Goal: Task Accomplishment & Management: Use online tool/utility

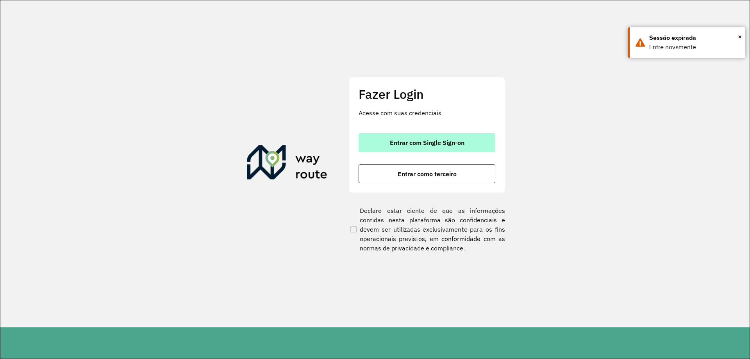
click at [383, 145] on button "Entrar com Single Sign-on" at bounding box center [427, 142] width 137 height 19
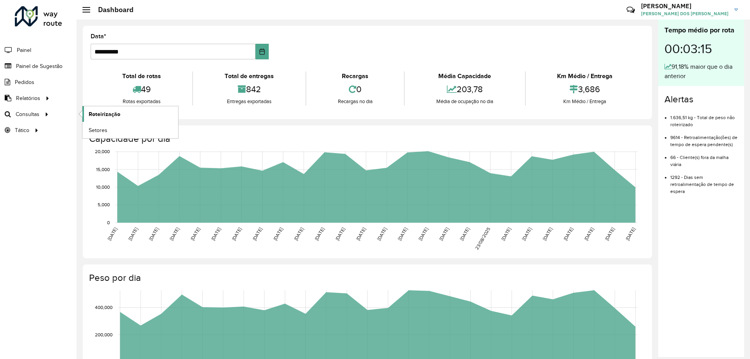
click at [127, 115] on link "Roteirização" at bounding box center [130, 114] width 96 height 16
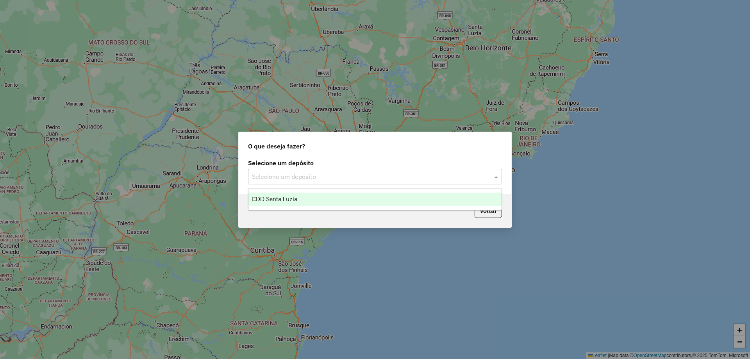
click at [329, 176] on input "text" at bounding box center [367, 176] width 231 height 9
click at [313, 205] on div "CDD Santa Luzia" at bounding box center [375, 199] width 253 height 13
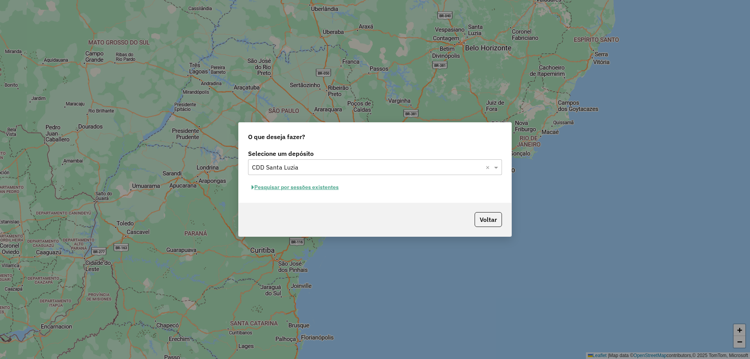
click at [319, 187] on button "Pesquisar por sessões existentes" at bounding box center [295, 187] width 94 height 12
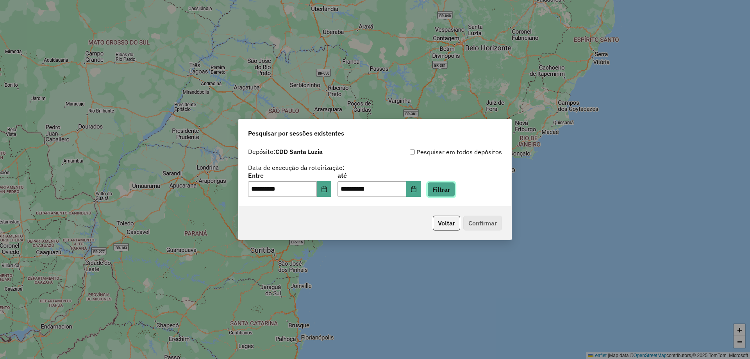
click at [455, 190] on button "Filtrar" at bounding box center [441, 189] width 28 height 15
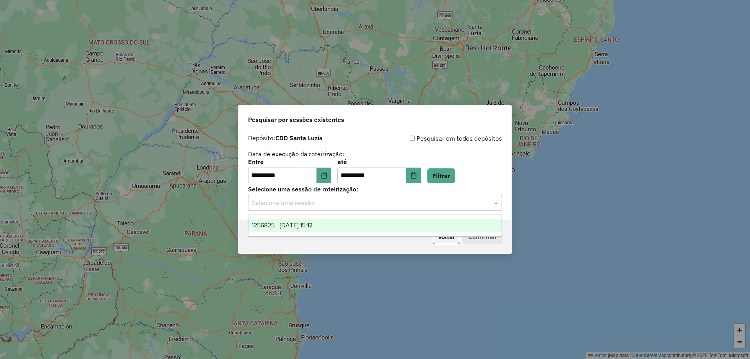
click at [343, 203] on input "text" at bounding box center [367, 202] width 231 height 9
click at [308, 226] on span "1256825 - 01/09/2025 15:12" at bounding box center [282, 225] width 61 height 7
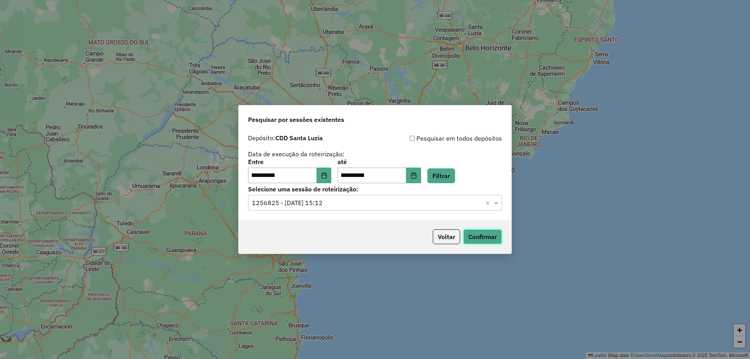
click at [481, 234] on button "Confirmar" at bounding box center [482, 236] width 39 height 15
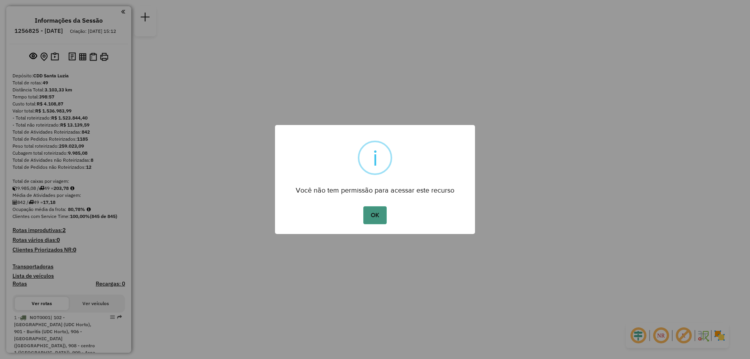
click at [367, 214] on button "OK" at bounding box center [374, 215] width 23 height 18
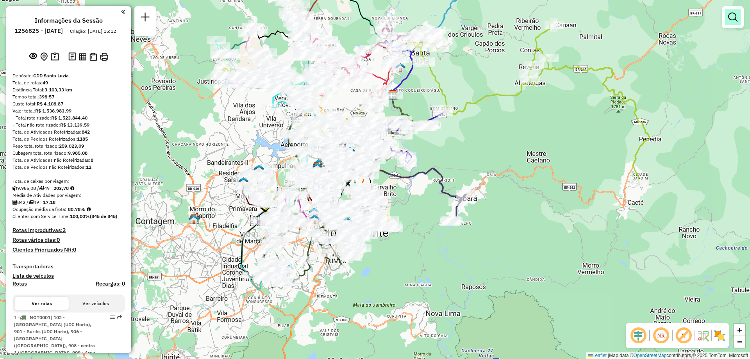
click at [732, 12] on link at bounding box center [733, 17] width 16 height 16
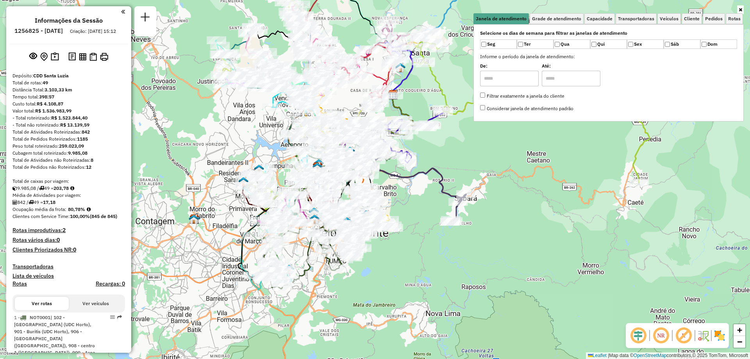
click at [477, 136] on div "Janela de atendimento Grade de atendimento Capacidade Transportadoras Veículos …" at bounding box center [375, 179] width 750 height 359
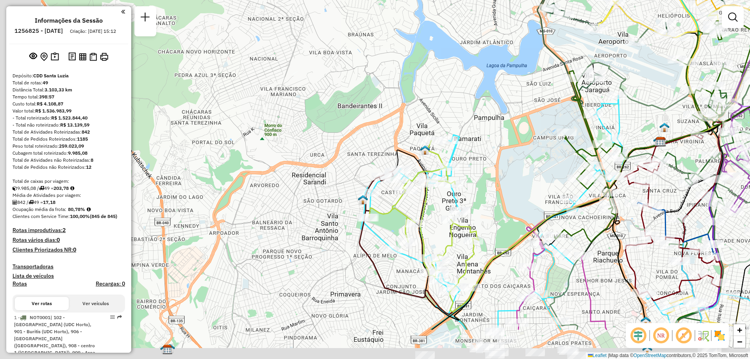
drag, startPoint x: 243, startPoint y: 191, endPoint x: 359, endPoint y: 122, distance: 134.2
click at [358, 122] on div "Janela de atendimento Grade de atendimento Capacidade Transportadoras Veículos …" at bounding box center [375, 179] width 750 height 359
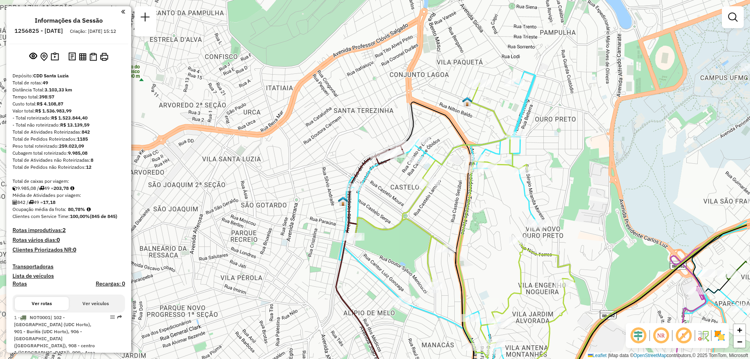
drag, startPoint x: 345, startPoint y: 138, endPoint x: 265, endPoint y: 137, distance: 79.3
click at [266, 140] on div "Janela de atendimento Grade de atendimento Capacidade Transportadoras Veículos …" at bounding box center [375, 179] width 750 height 359
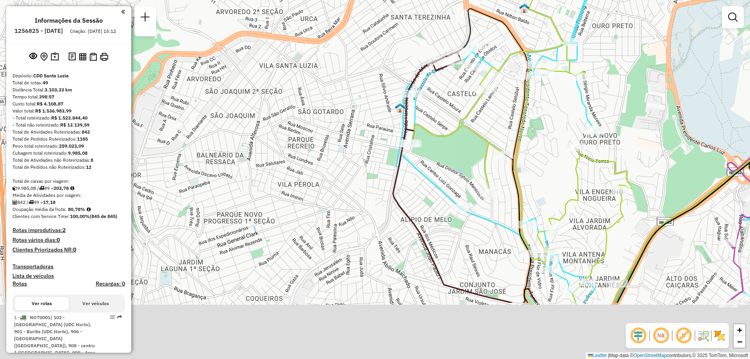
drag, startPoint x: 309, startPoint y: 170, endPoint x: 367, endPoint y: 77, distance: 109.5
click at [367, 77] on div "Janela de atendimento Grade de atendimento Capacidade Transportadoras Veículos …" at bounding box center [375, 179] width 750 height 359
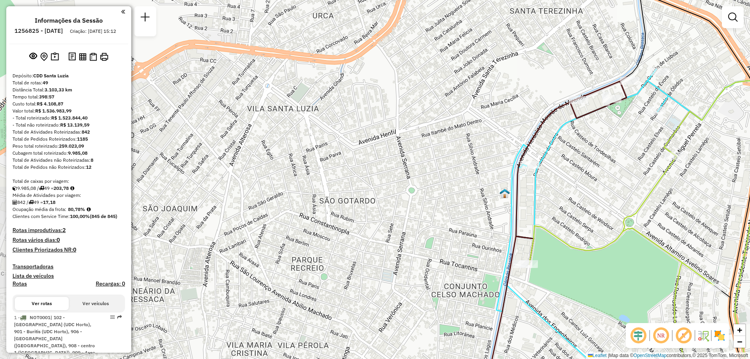
drag, startPoint x: 348, startPoint y: 125, endPoint x: 435, endPoint y: 144, distance: 89.6
click at [435, 144] on div "Janela de atendimento Grade de atendimento Capacidade Transportadoras Veículos …" at bounding box center [375, 179] width 750 height 359
